Goal: Information Seeking & Learning: Learn about a topic

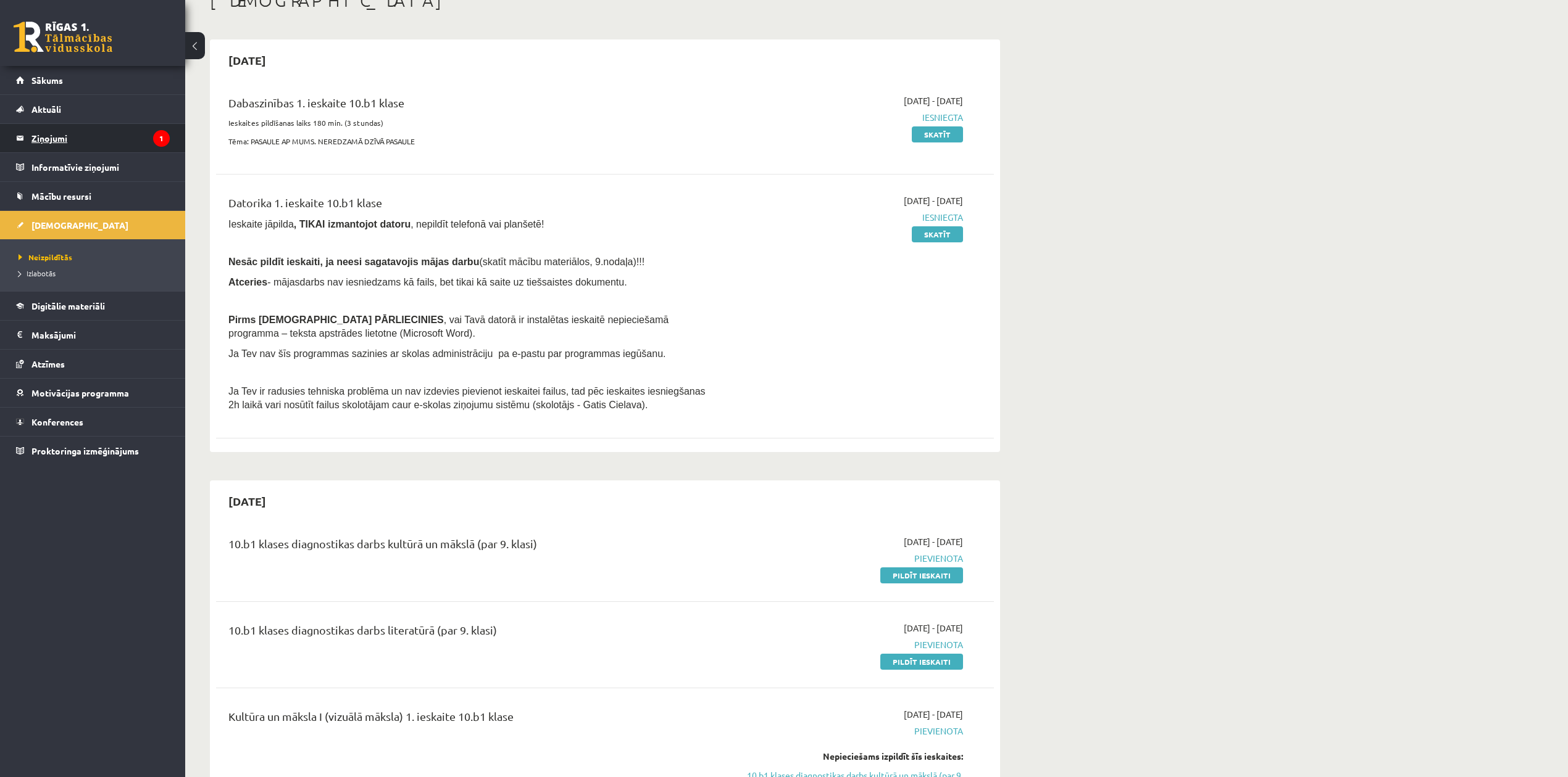
click at [88, 136] on legend "Ziņojumi 1" at bounding box center [100, 138] width 138 height 28
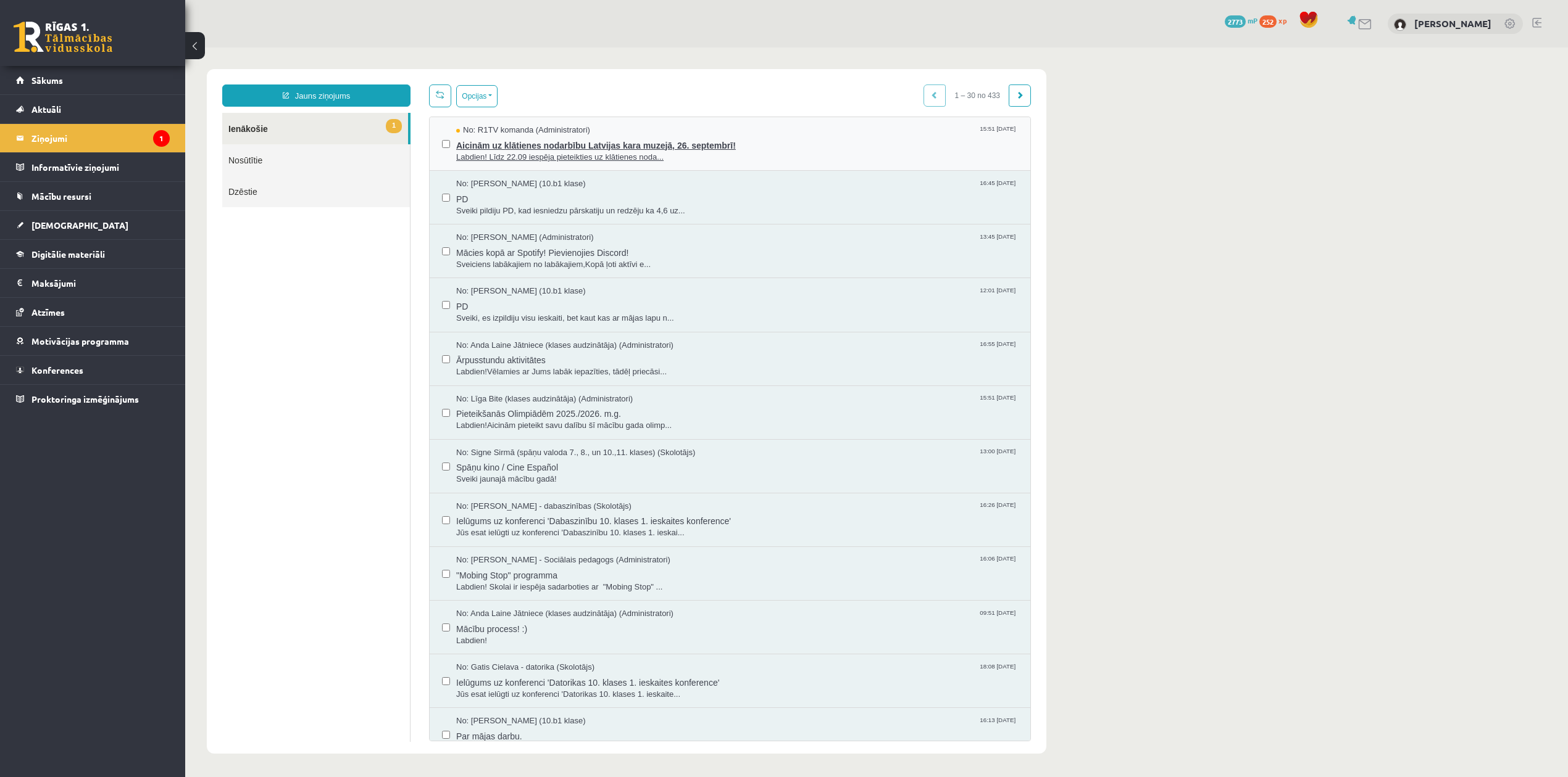
click at [608, 151] on span "Labdien! Līdz 22.09 iespēja pieteikties uz klātienes noda..." at bounding box center [737, 157] width 561 height 12
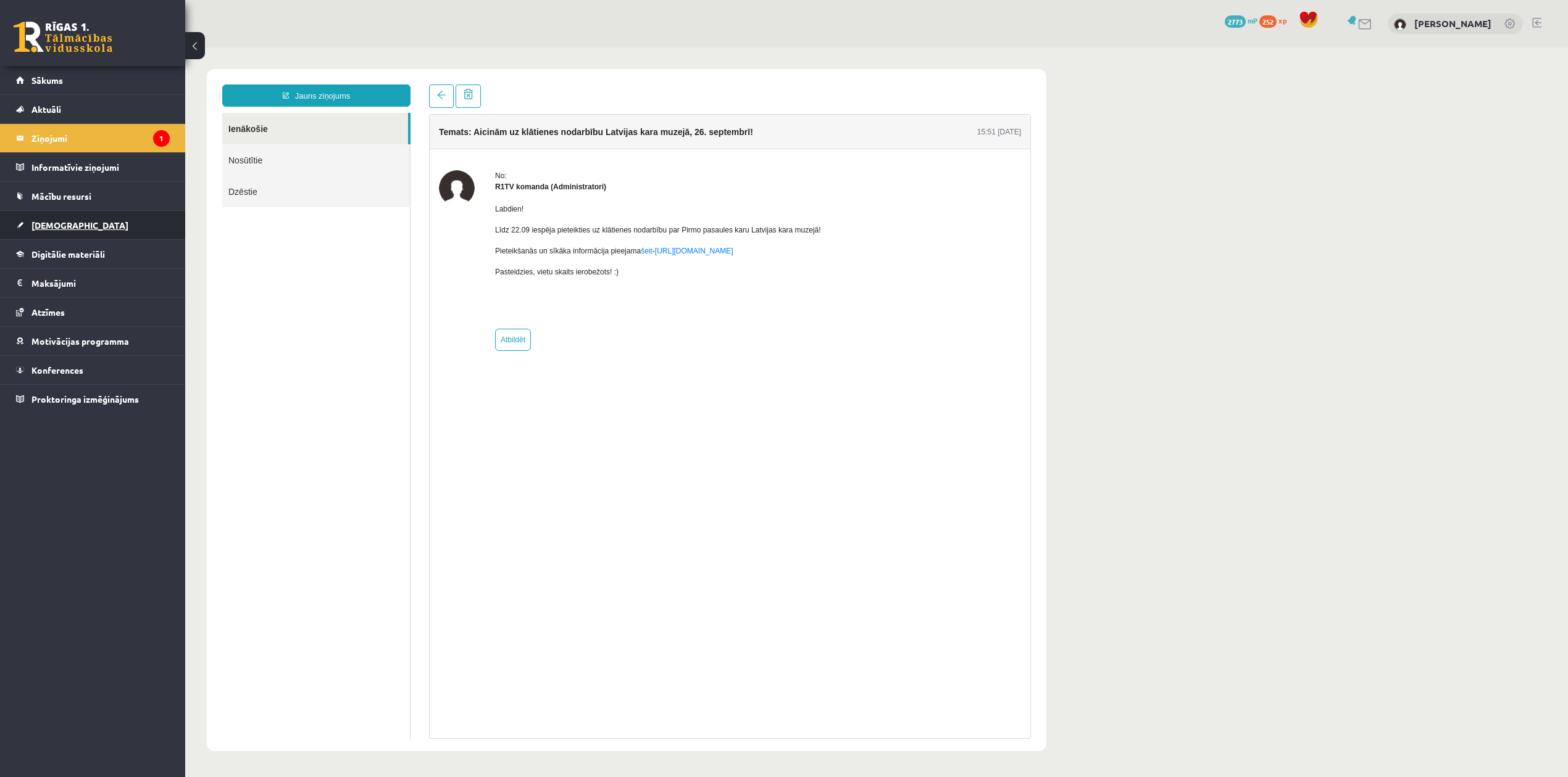
click at [80, 219] on link "[DEMOGRAPHIC_DATA]" at bounding box center [93, 225] width 153 height 28
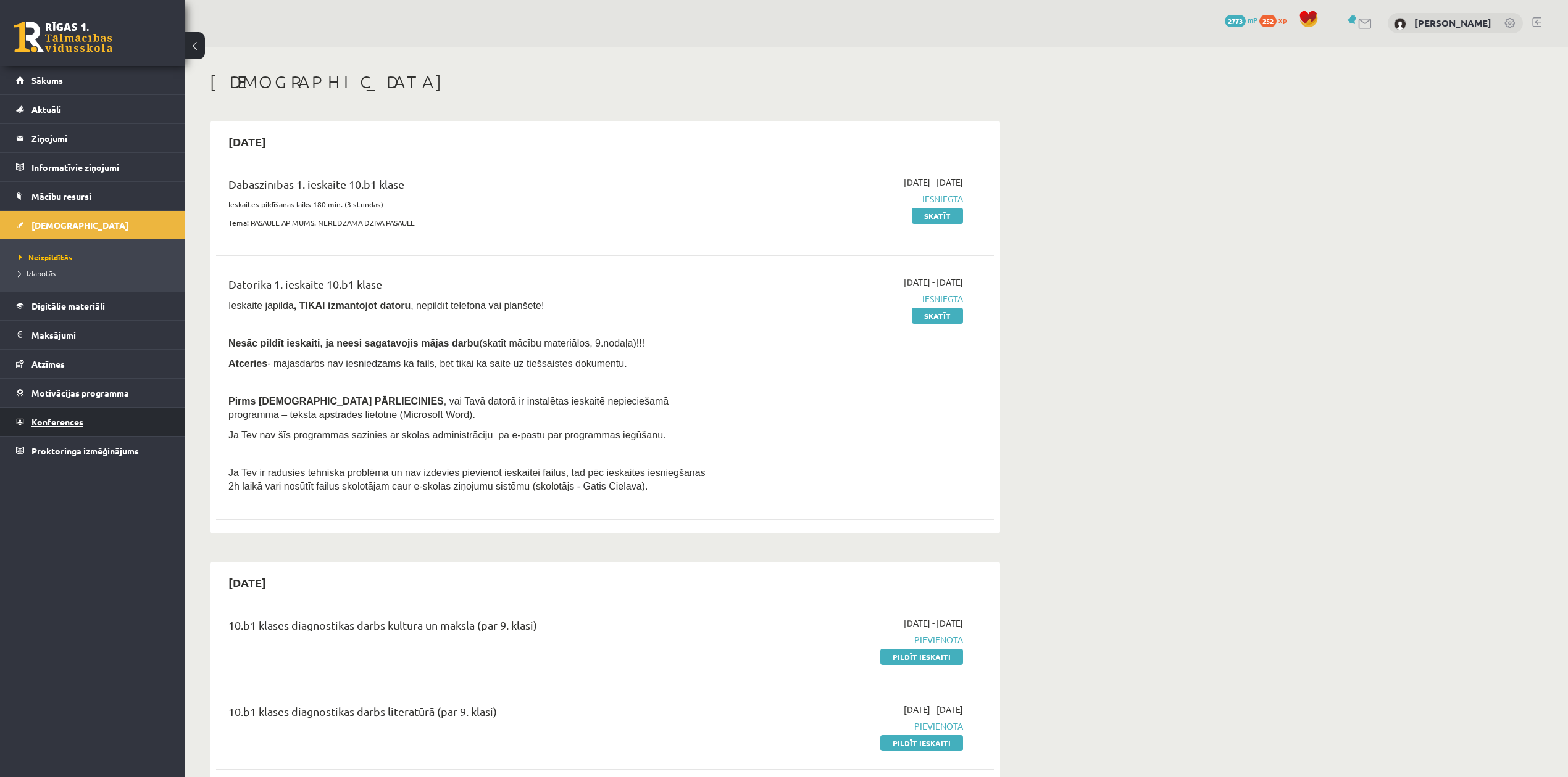
click at [81, 417] on link "Konferences" at bounding box center [93, 421] width 153 height 28
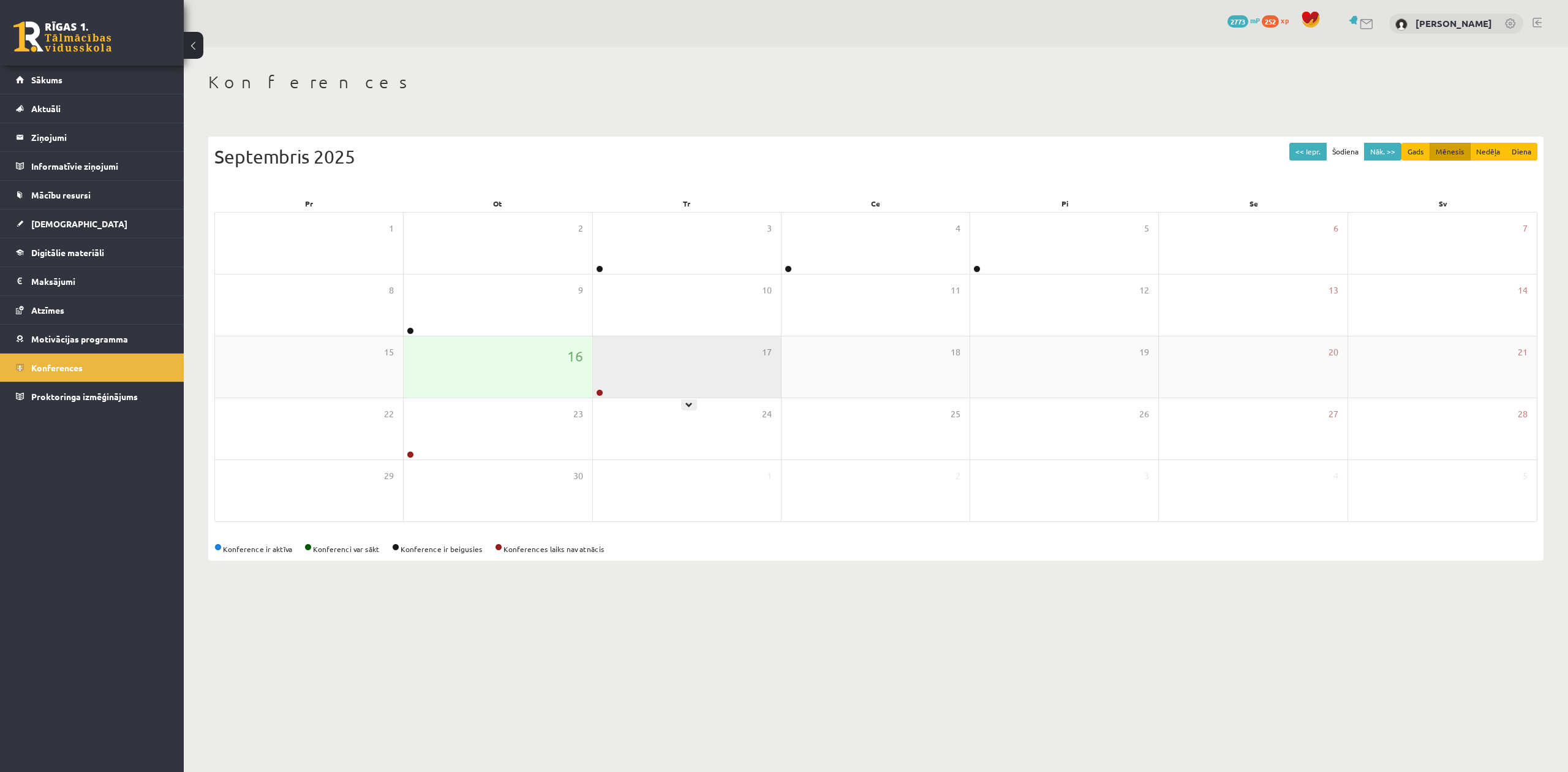
click at [638, 371] on div "17" at bounding box center [686, 367] width 188 height 61
